Goal: Find specific page/section: Find specific page/section

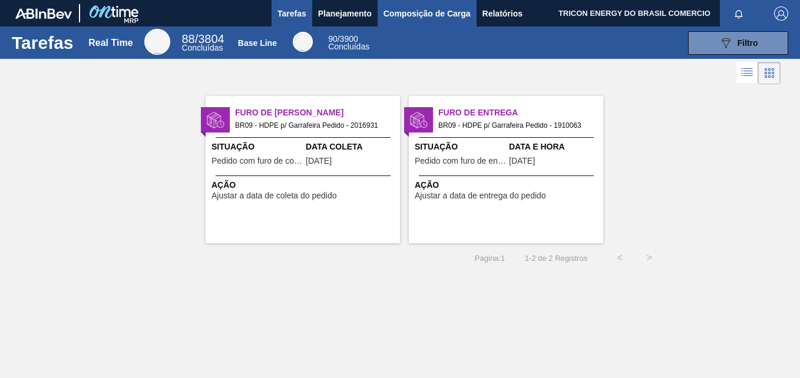
click at [435, 11] on span "Composição de Carga" at bounding box center [426, 13] width 87 height 14
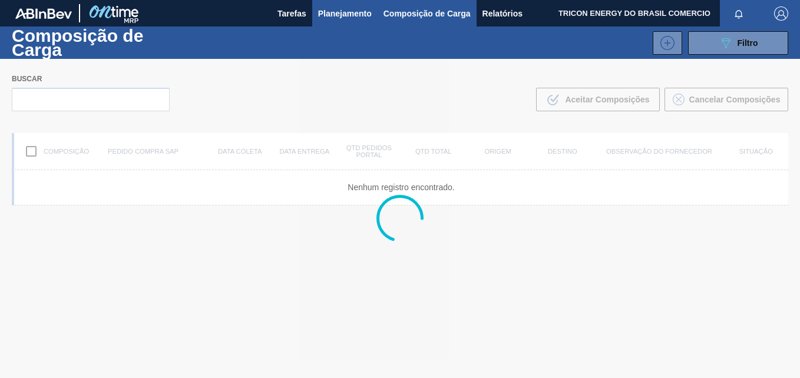
click at [355, 16] on span "Planejamento" at bounding box center [345, 13] width 54 height 14
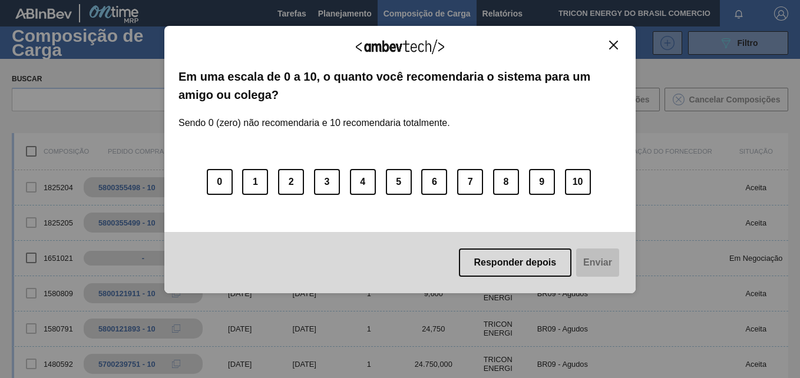
drag, startPoint x: 615, startPoint y: 45, endPoint x: 605, endPoint y: 45, distance: 9.4
click at [614, 46] on img "Close" at bounding box center [613, 45] width 9 height 9
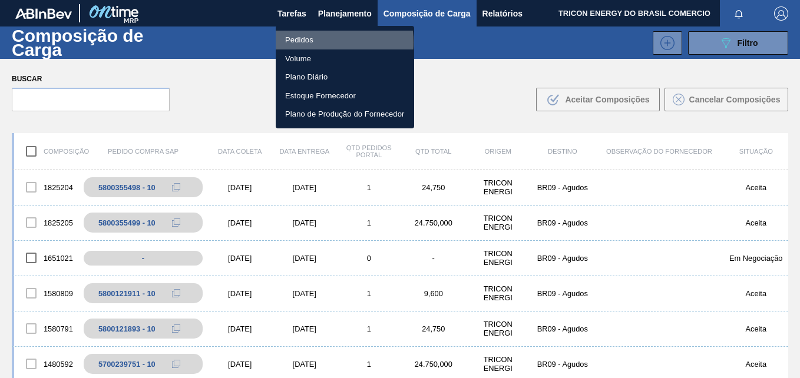
click at [302, 42] on li "Pedidos" at bounding box center [345, 40] width 138 height 19
